Goal: Task Accomplishment & Management: Use online tool/utility

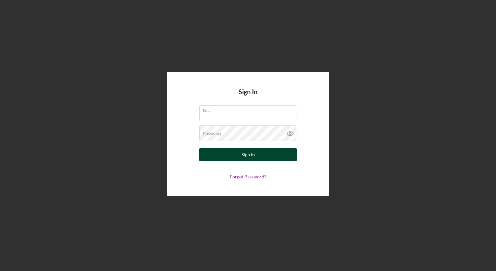
type input "[EMAIL_ADDRESS][DOMAIN_NAME]"
click at [222, 152] on button "Sign In" at bounding box center [247, 154] width 97 height 13
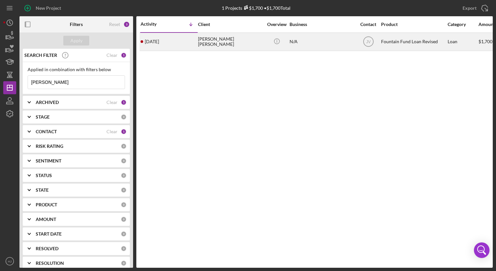
click at [216, 41] on div "[PERSON_NAME] [PERSON_NAME]" at bounding box center [230, 41] width 65 height 17
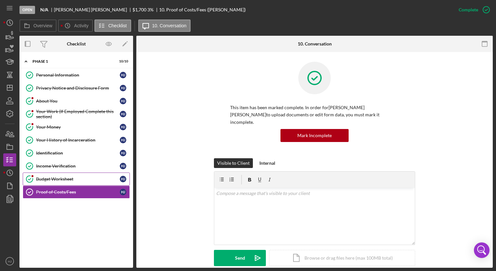
click at [53, 179] on div "Budget Worksheet" at bounding box center [78, 178] width 84 height 5
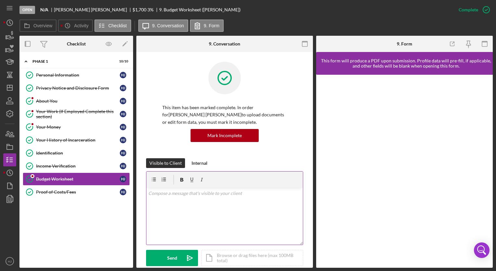
drag, startPoint x: 53, startPoint y: 179, endPoint x: 239, endPoint y: 192, distance: 186.9
click at [239, 192] on div "Overview Internal Workflow Stage Open Icon/Dropdown Arrow Archive (can unarchiv…" at bounding box center [256, 152] width 474 height 232
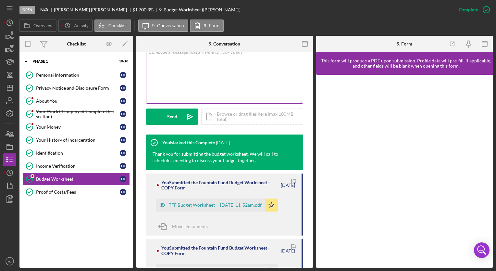
scroll to position [142, 0]
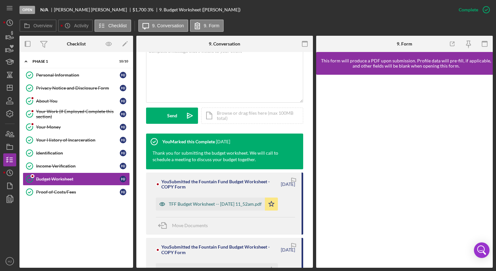
click at [217, 205] on div "TFF Budget Worksheet -- [DATE] 11_52am.pdf" at bounding box center [215, 203] width 93 height 5
